Goal: Task Accomplishment & Management: Use online tool/utility

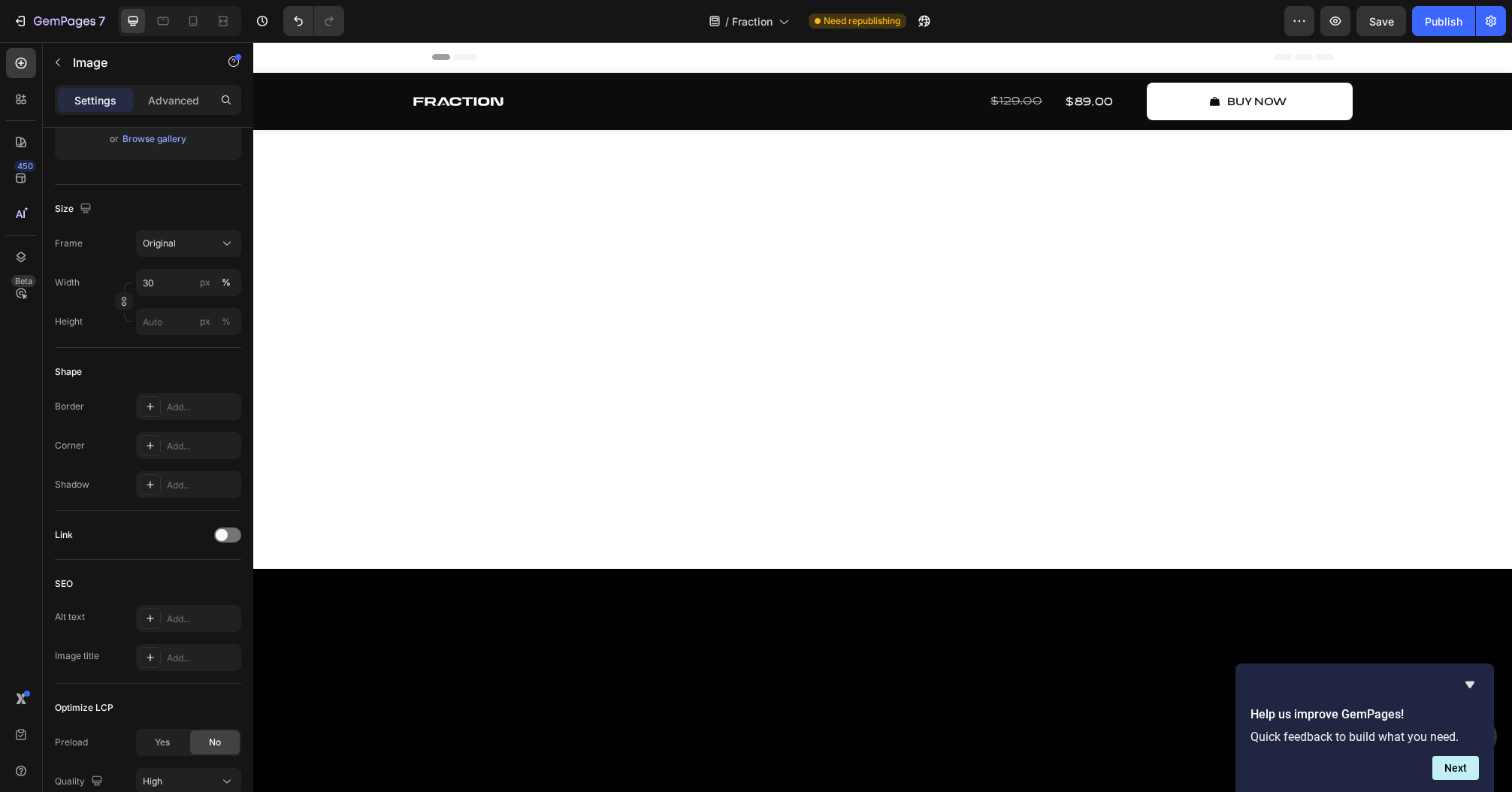
scroll to position [5194, 0]
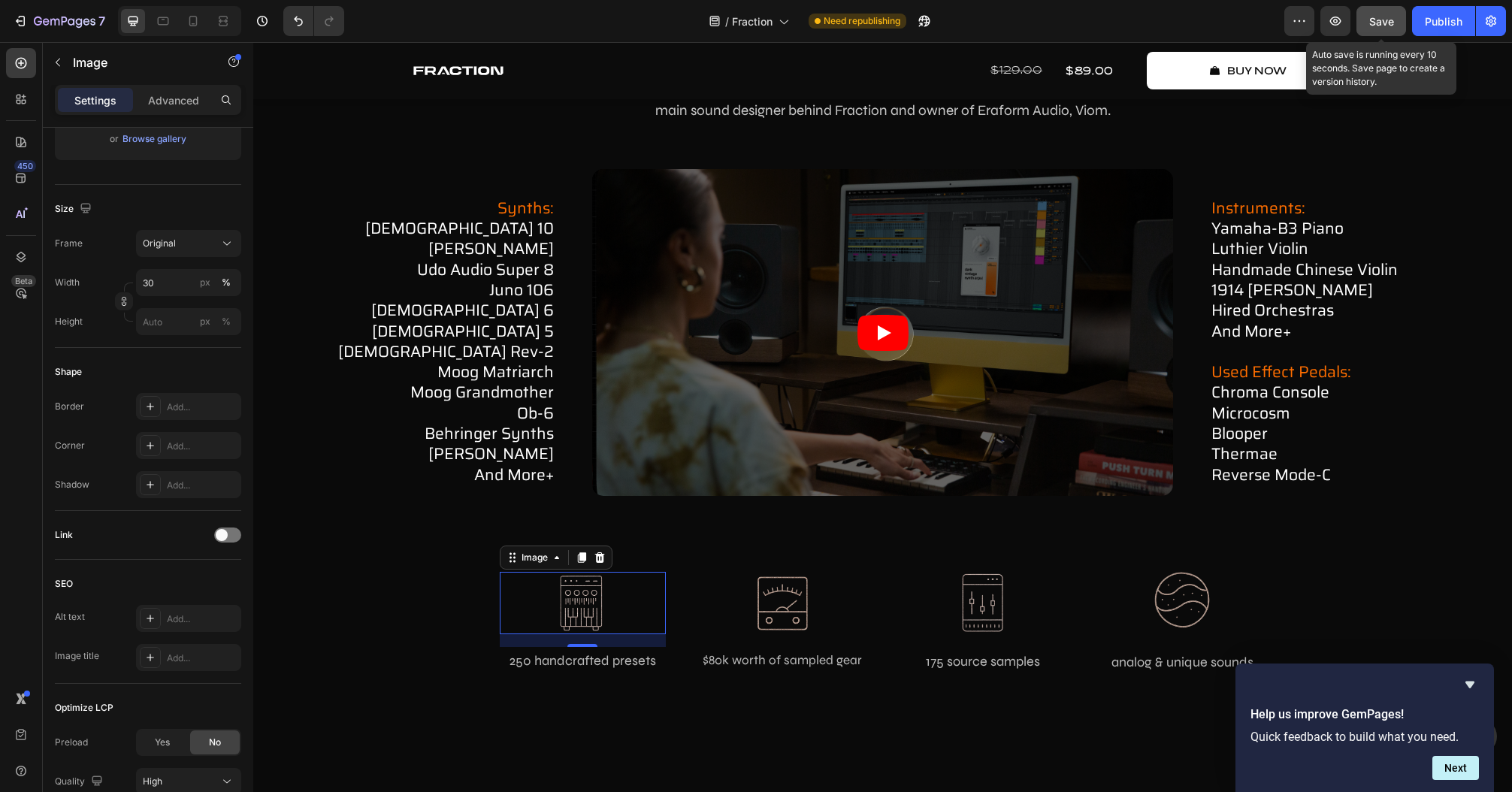
click at [1377, 15] on span "Save" at bounding box center [1381, 22] width 25 height 13
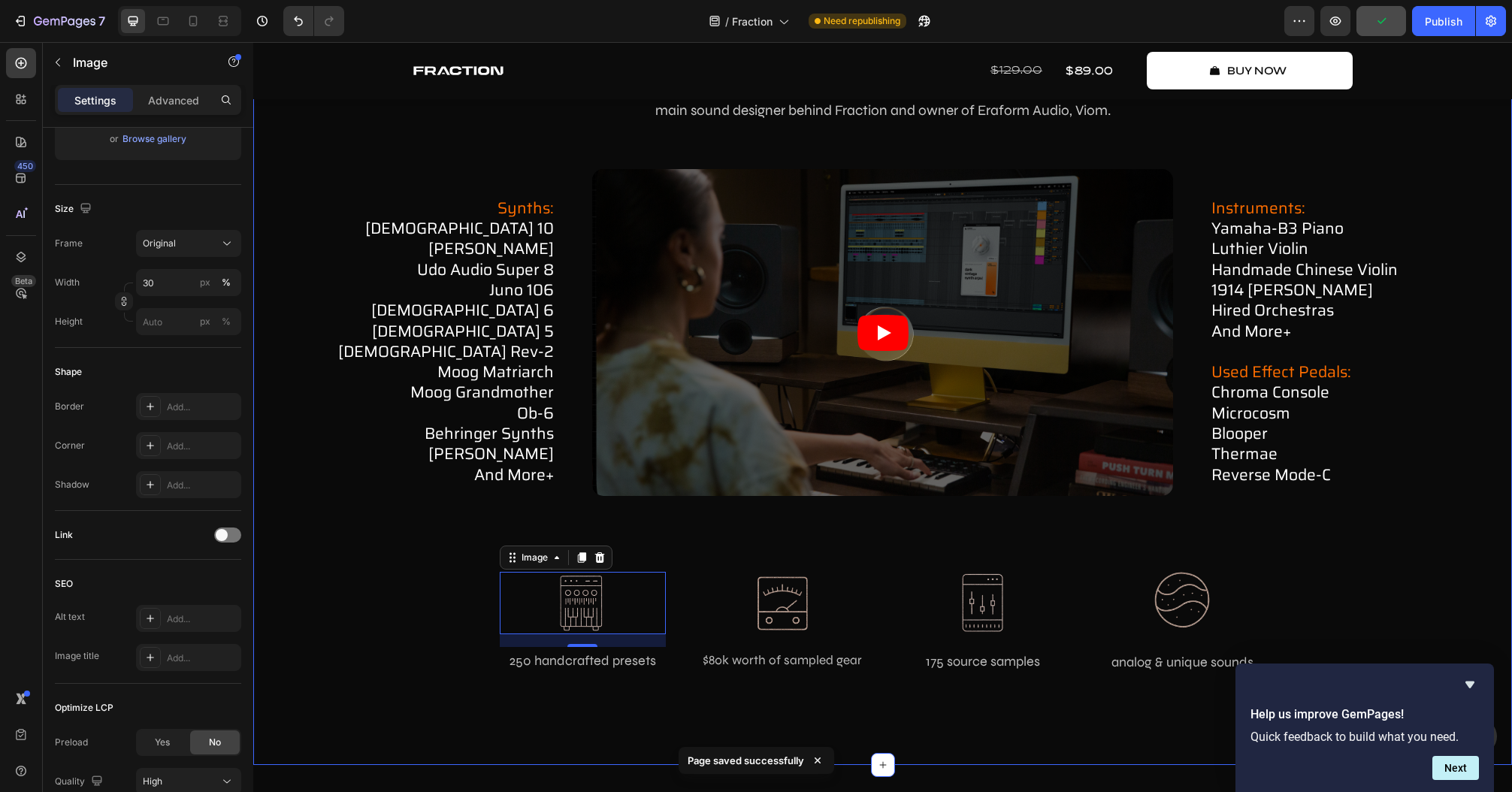
click at [1365, 606] on div "how fraction works Text Block in-depth showcase Heading Watch how Fraction oper…" at bounding box center [882, 334] width 1236 height 726
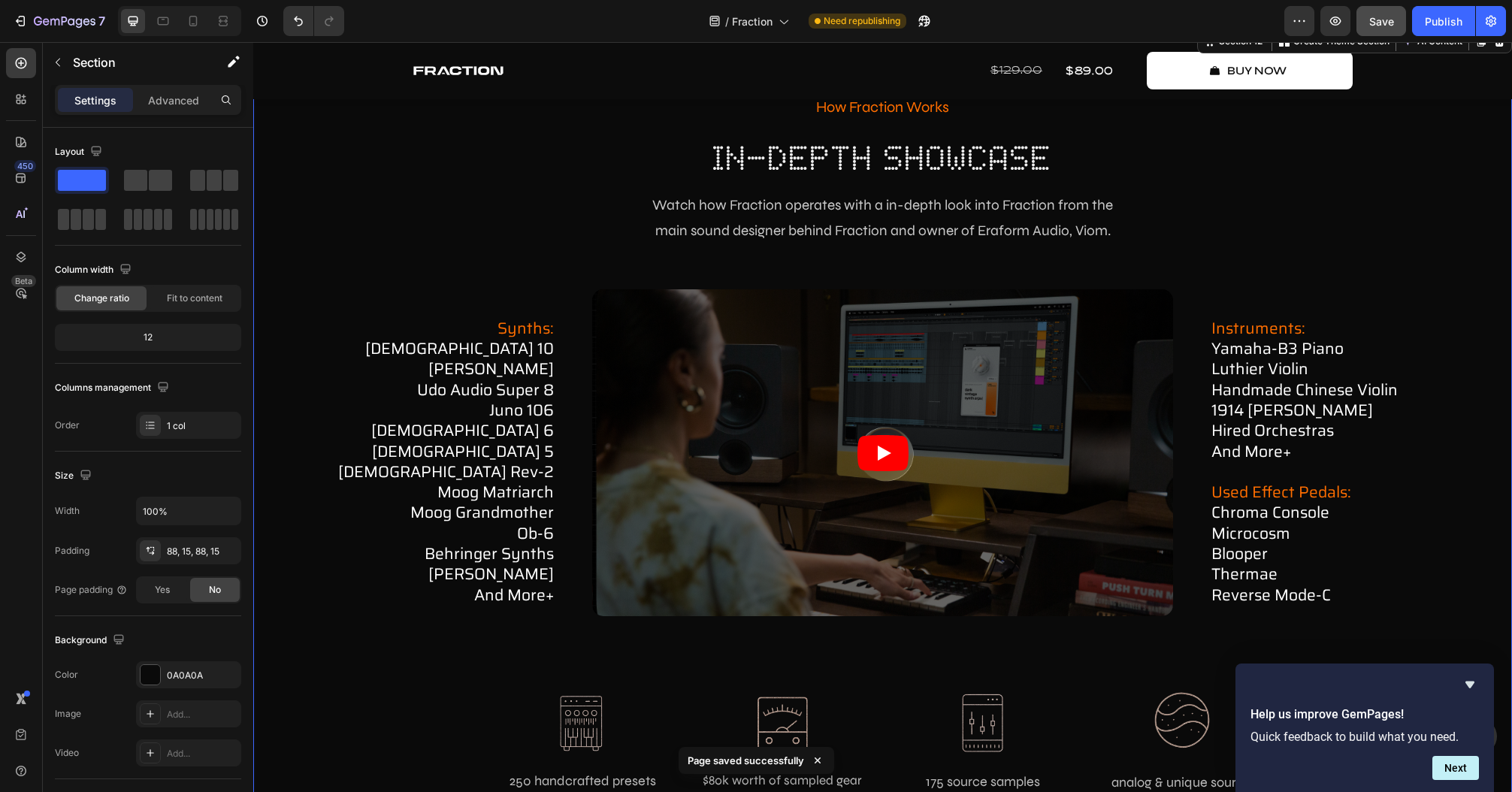
scroll to position [5134, 0]
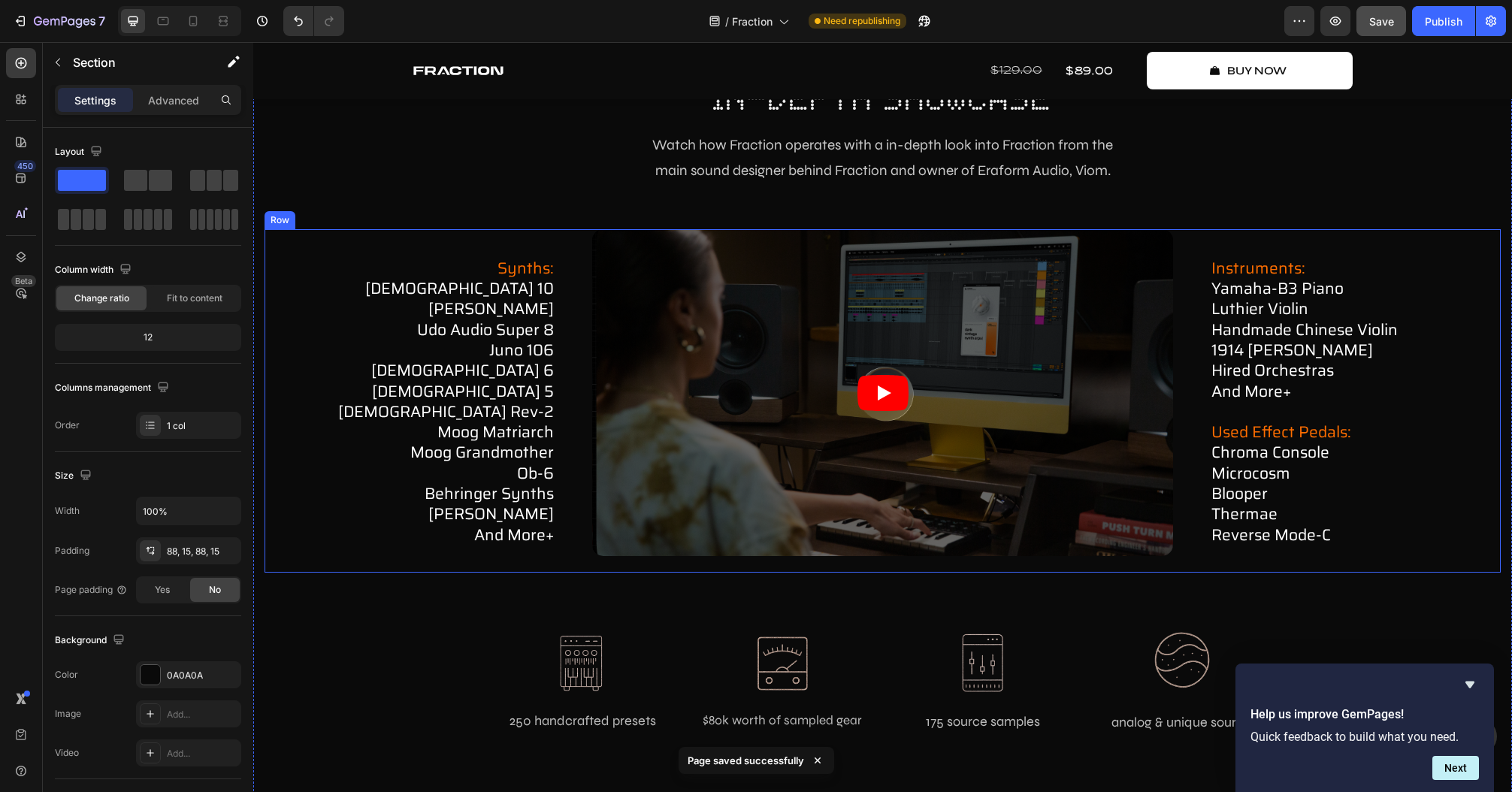
click at [511, 337] on p "udo audio super 8 juno 106 [DEMOGRAPHIC_DATA] 6 prophet 5 [DEMOGRAPHIC_DATA] re…" at bounding box center [410, 432] width 288 height 225
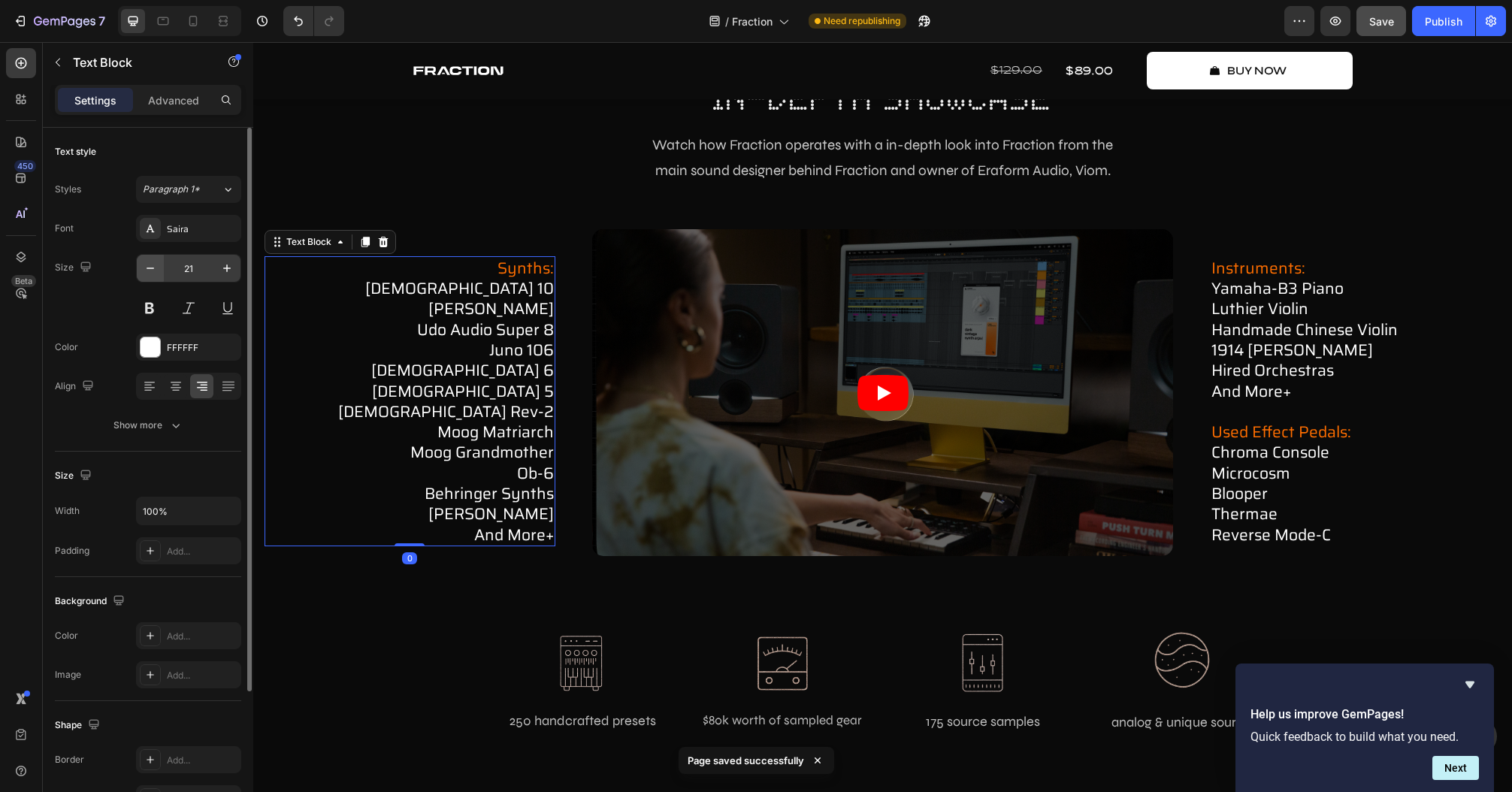
click at [150, 272] on icon "button" at bounding box center [150, 268] width 15 height 15
click at [148, 272] on icon "button" at bounding box center [150, 268] width 15 height 15
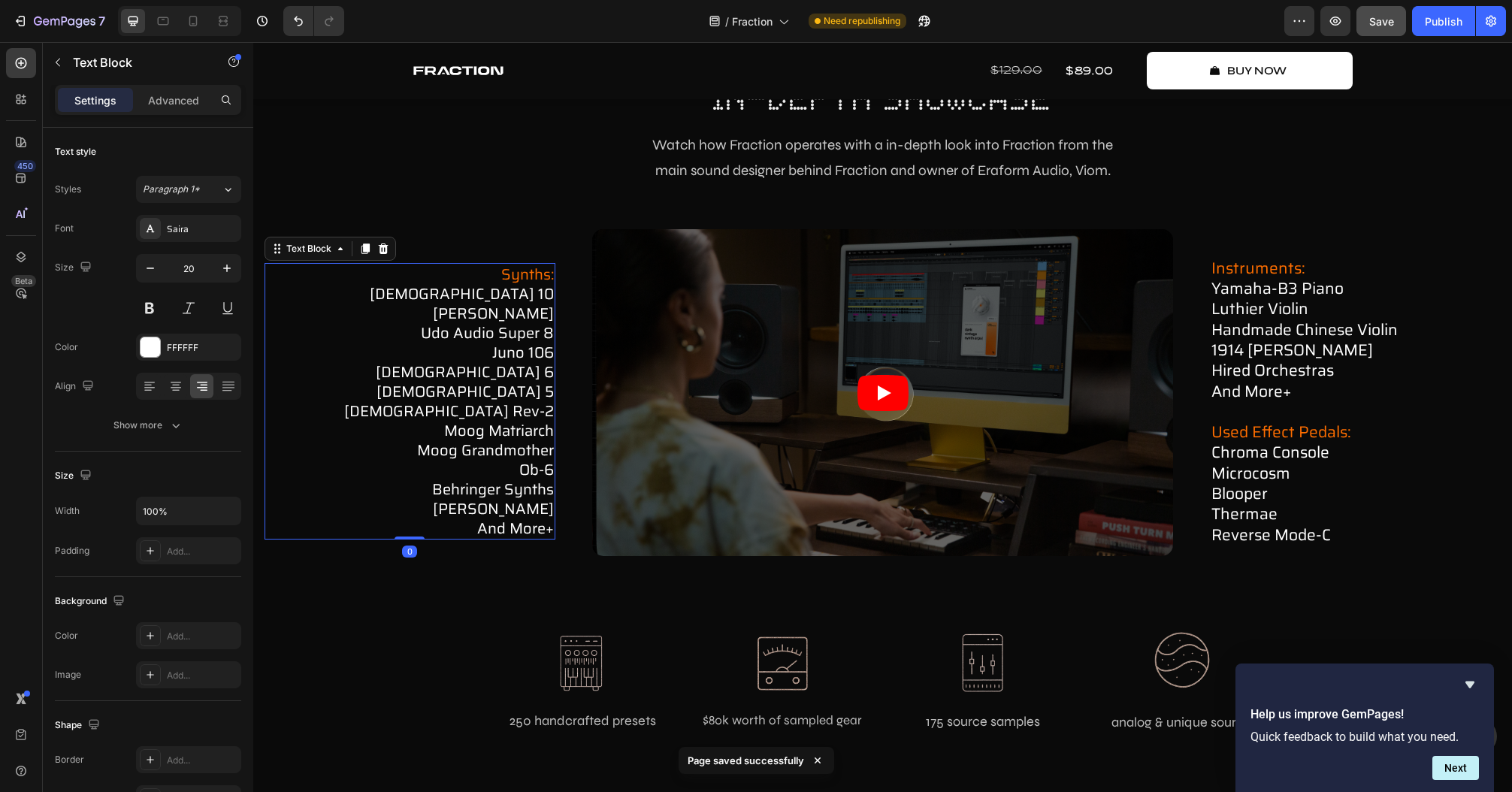
type input "19"
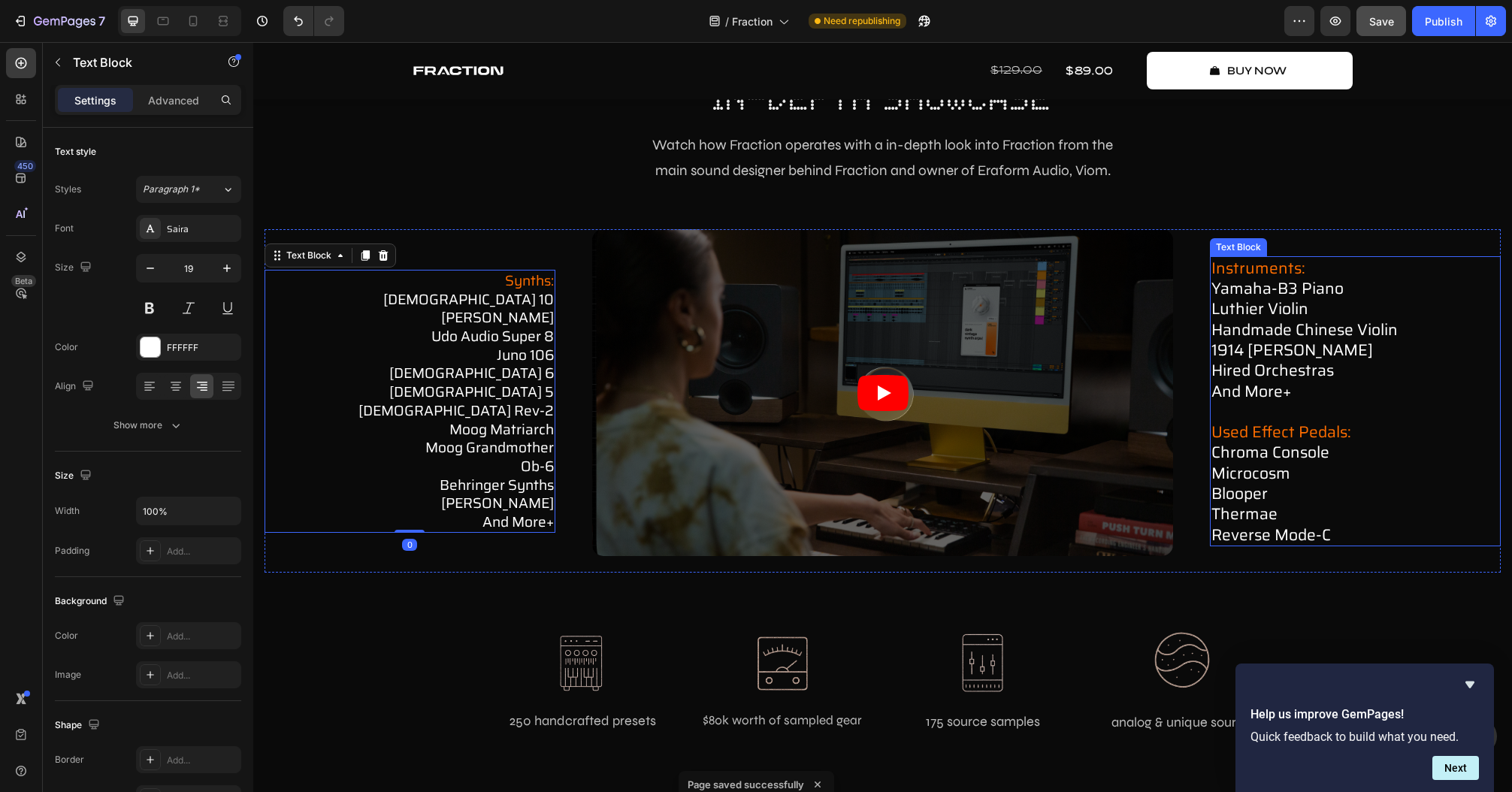
click at [1343, 351] on p "instruments: yamaha-b3 piano luthier violin handmade chinese violin 1914 [PERSO…" at bounding box center [1355, 330] width 288 height 144
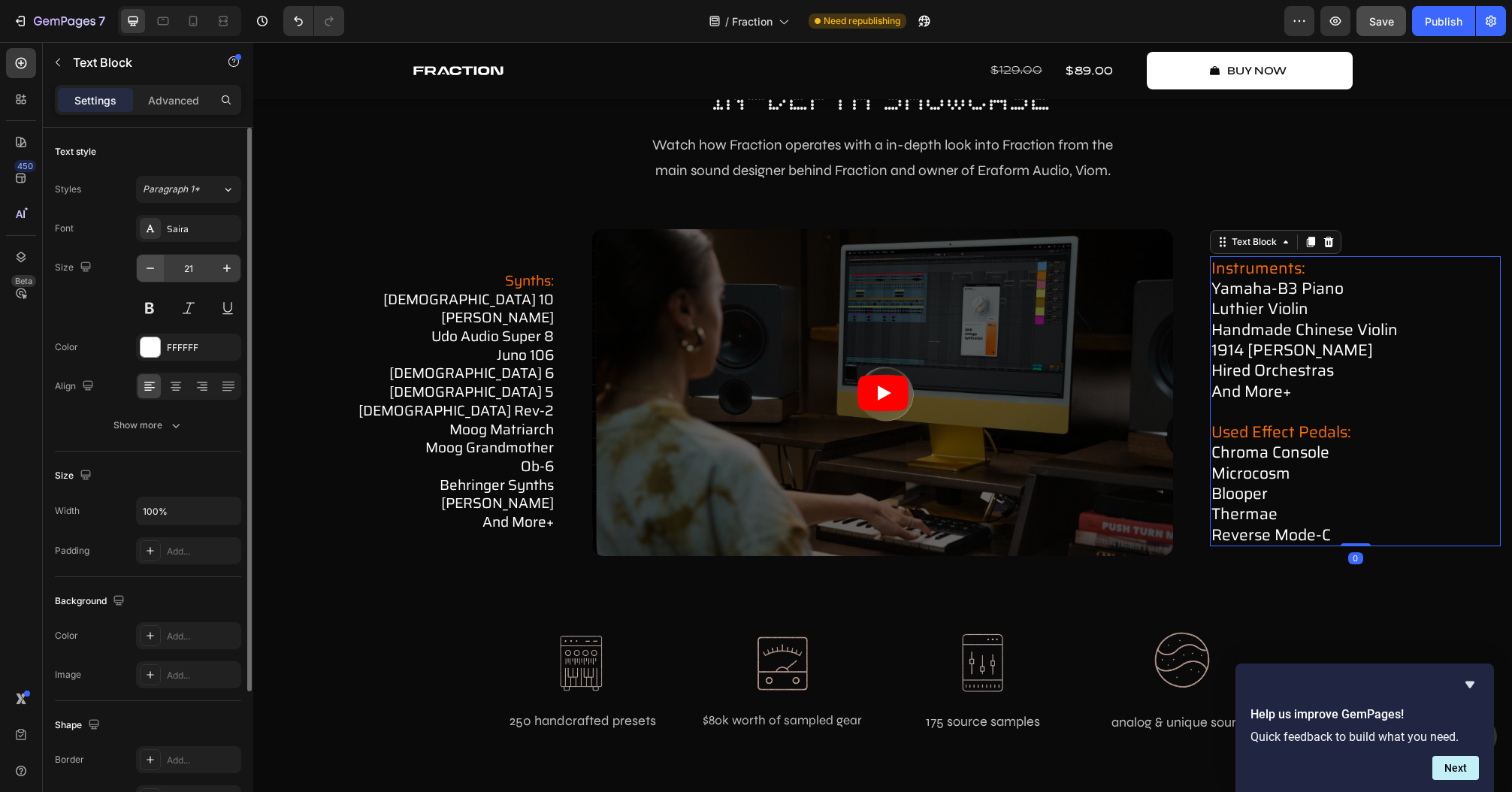
click at [150, 268] on icon "button" at bounding box center [150, 268] width 15 height 15
type input "19"
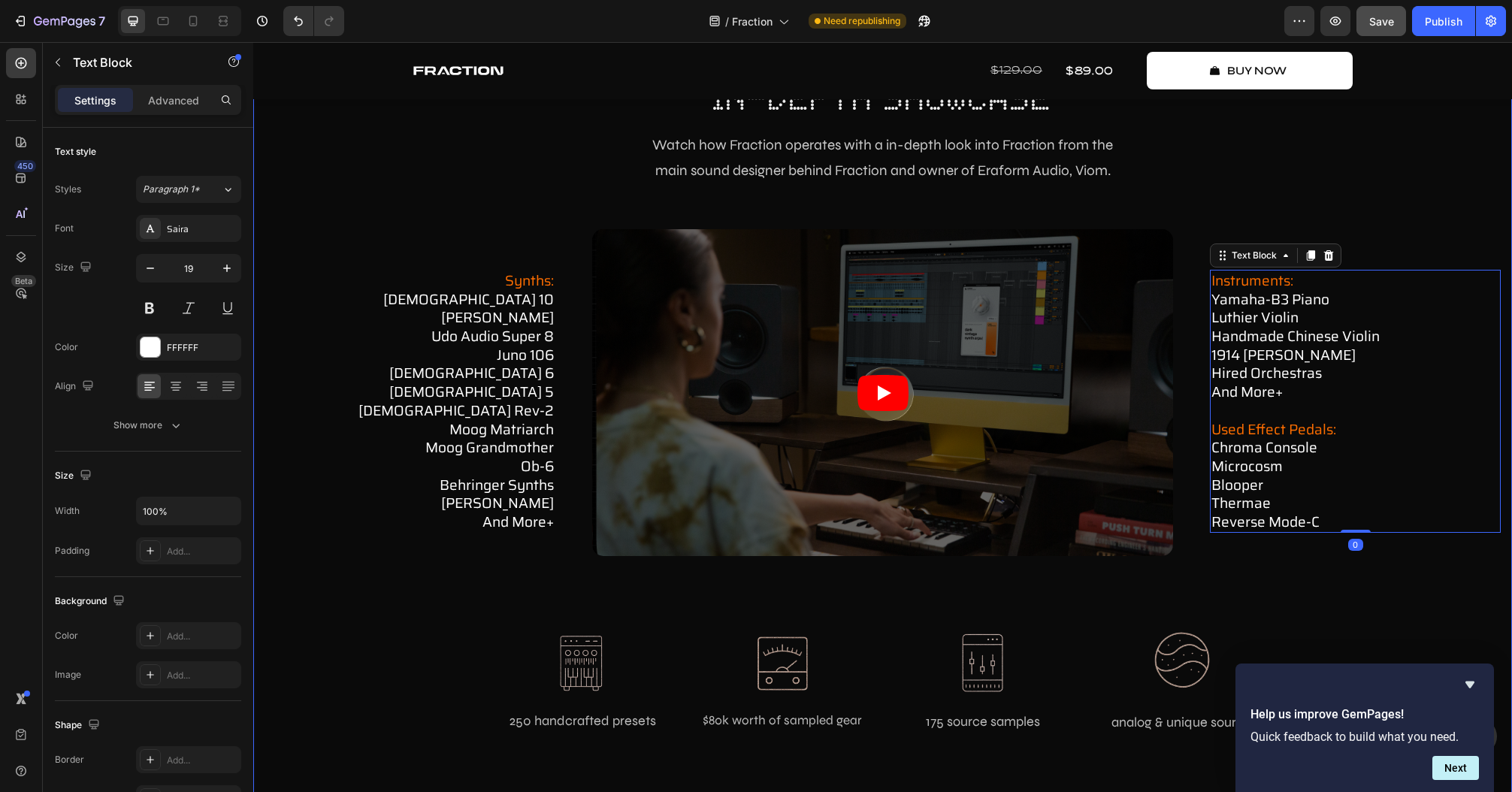
click at [324, 645] on div "how fraction works Text Block in-depth showcase Heading Watch how Fraction oper…" at bounding box center [882, 395] width 1236 height 726
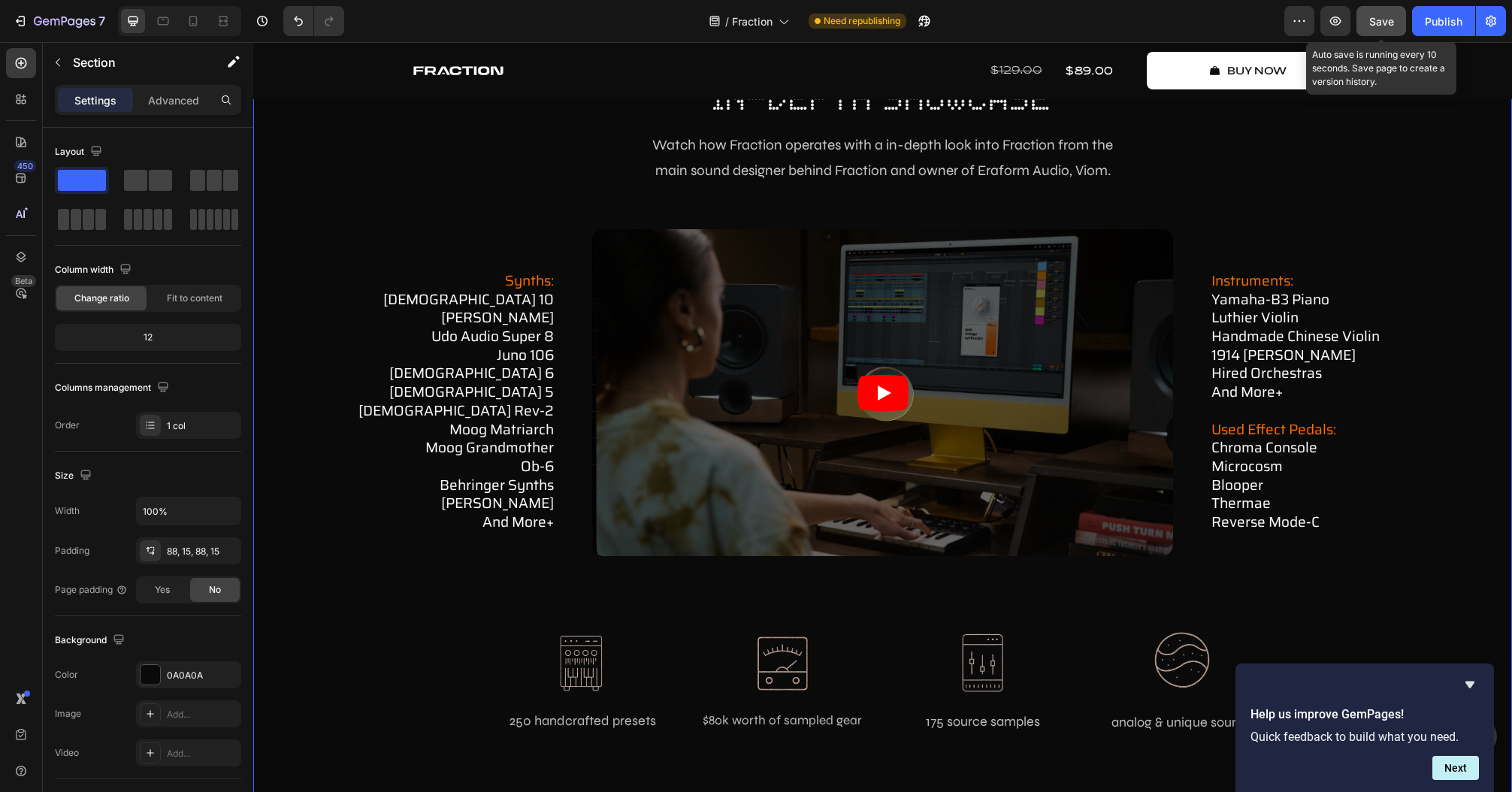
click at [1384, 26] on span "Save" at bounding box center [1381, 22] width 25 height 13
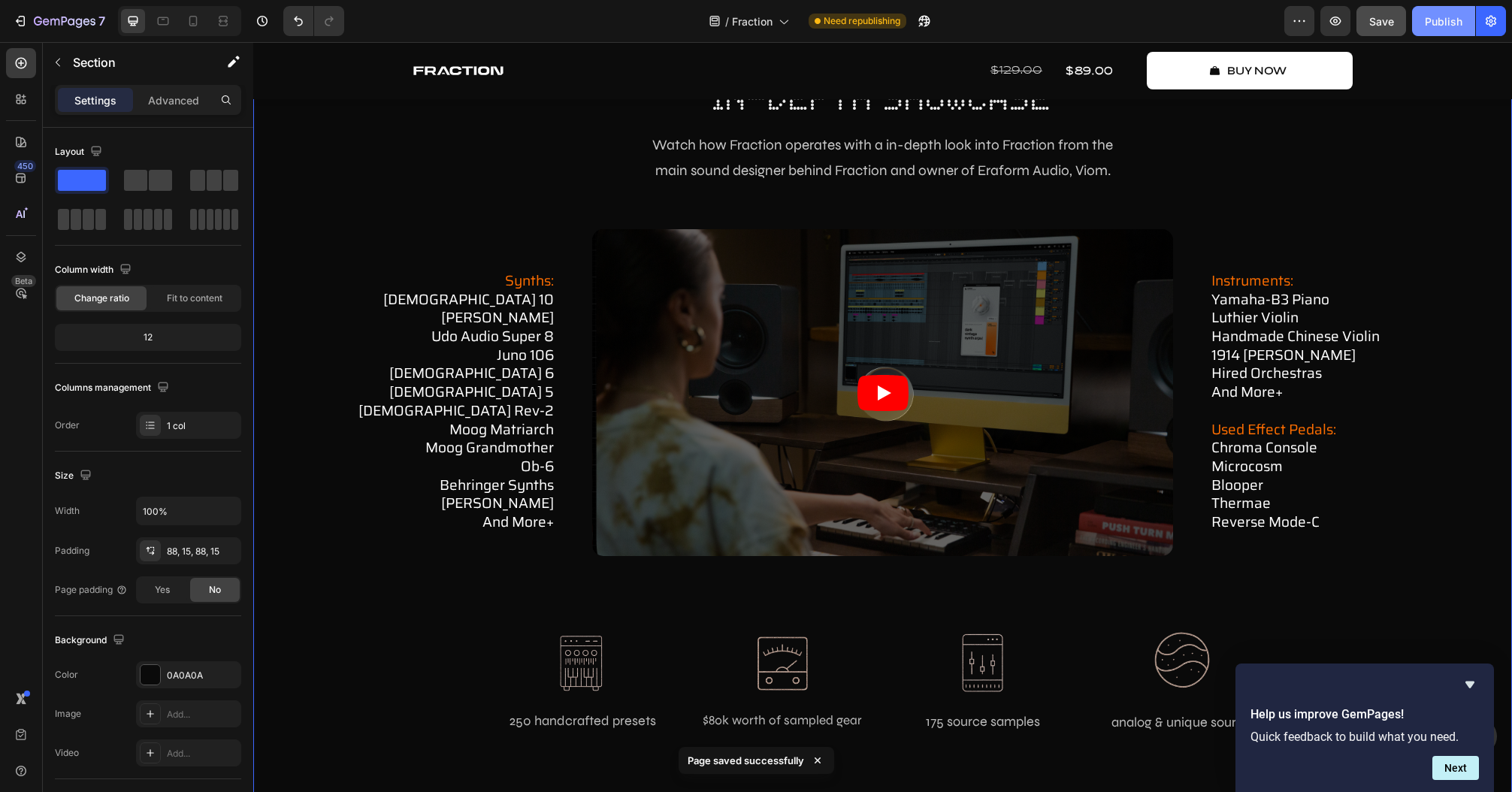
click at [1426, 21] on div "Publish" at bounding box center [1443, 21] width 37 height 15
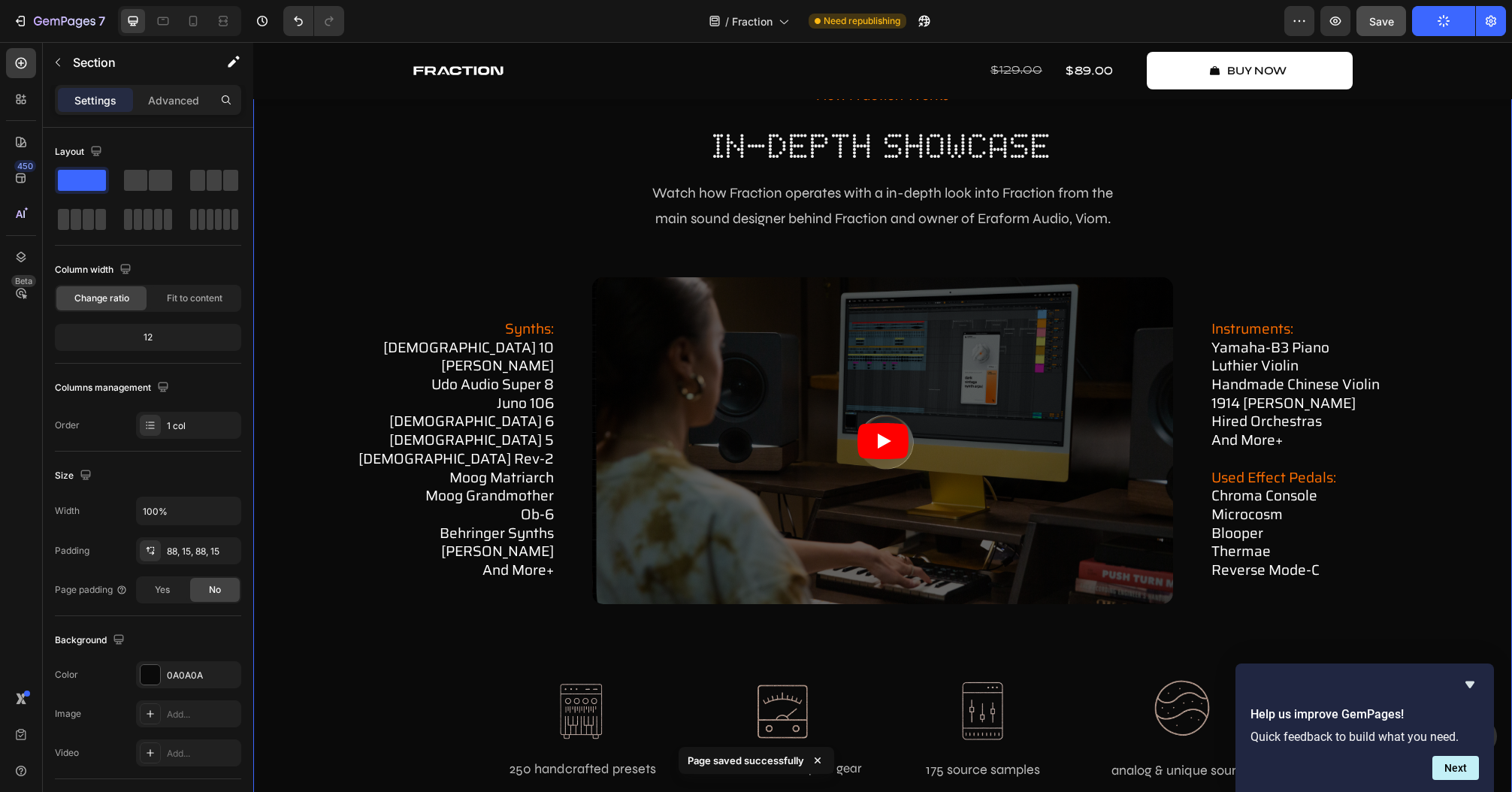
scroll to position [5014, 0]
